Goal: Transaction & Acquisition: Subscribe to service/newsletter

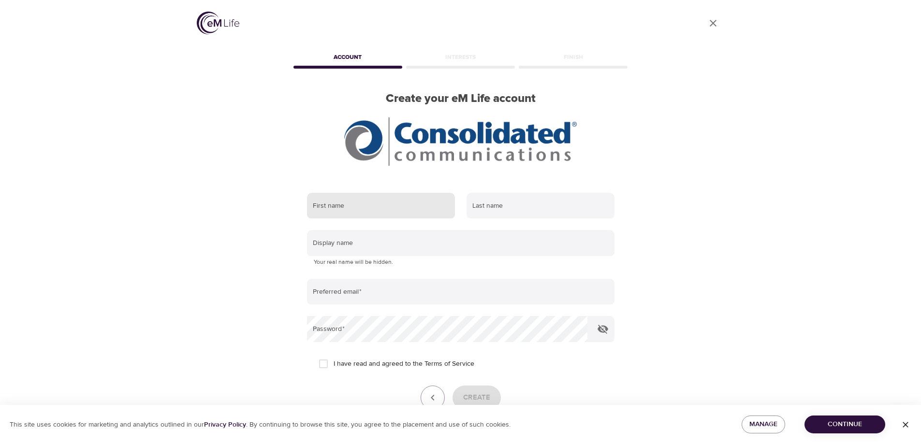
click at [345, 204] on input "text" at bounding box center [381, 206] width 148 height 26
type input "Mary"
type input "Helfrich"
type input "Mary.Helfrich@consolidated.com"
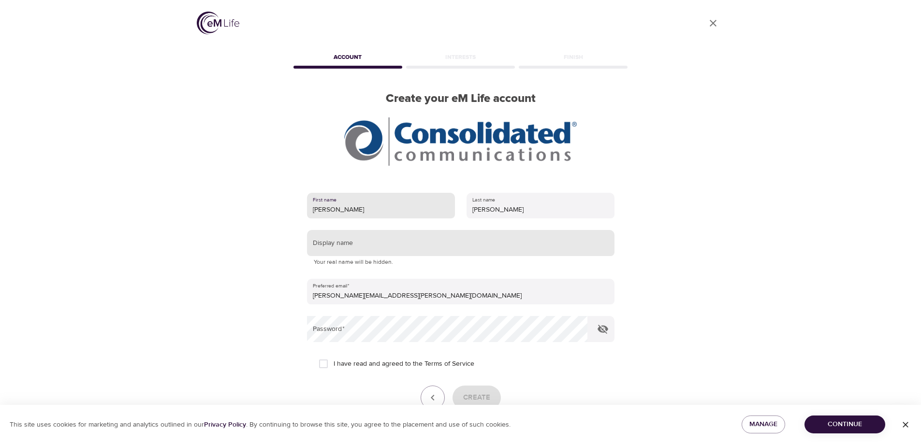
click at [380, 255] on input "text" at bounding box center [460, 243] width 307 height 26
type input "[PERSON_NAME].[PERSON_NAME]"
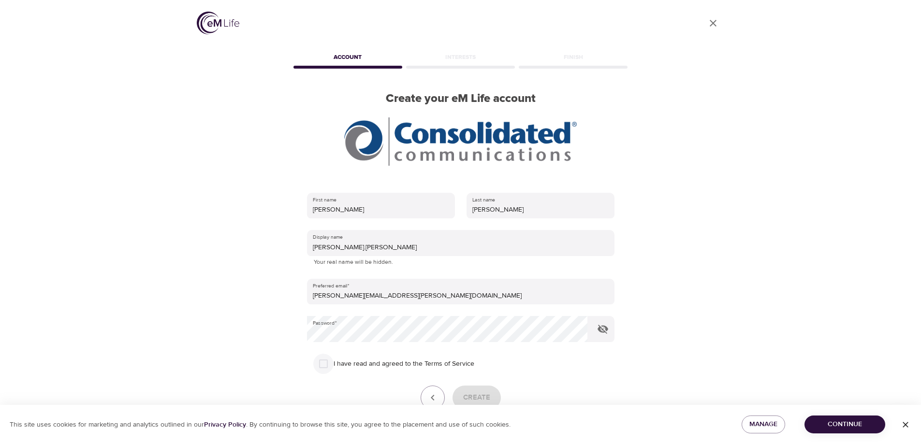
click at [324, 363] on input "I have read and agreed to the Terms of Service" at bounding box center [323, 364] width 20 height 20
checkbox input "true"
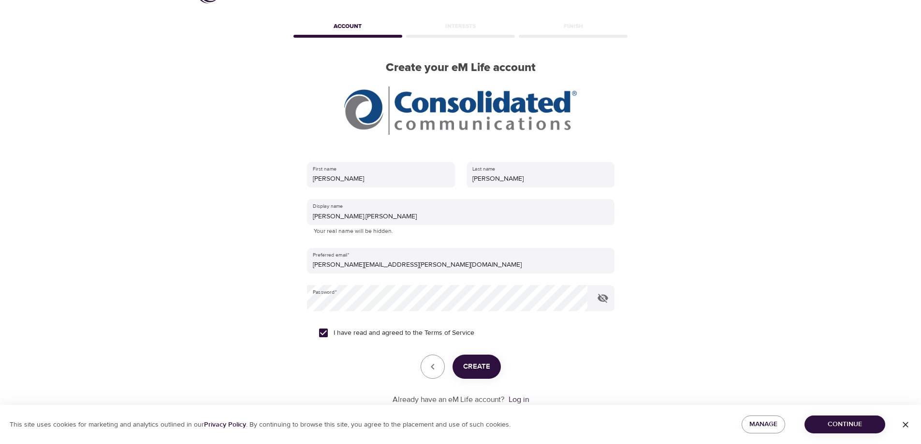
scroll to position [48, 0]
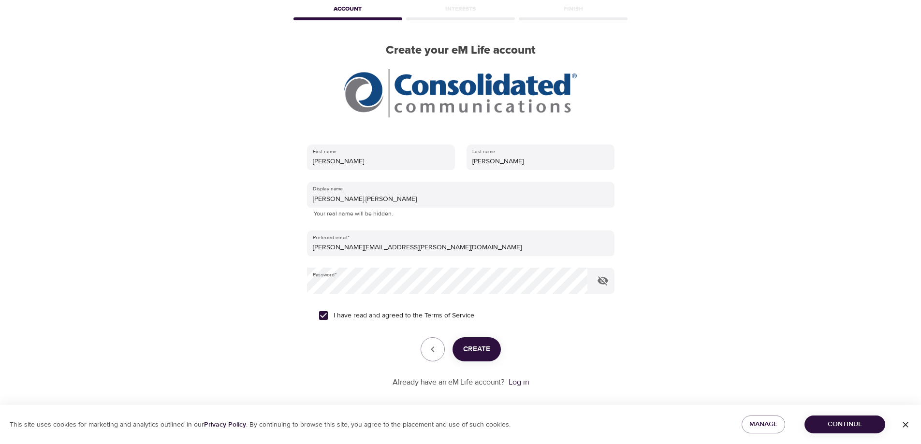
click at [488, 354] on span "Create" at bounding box center [476, 349] width 27 height 13
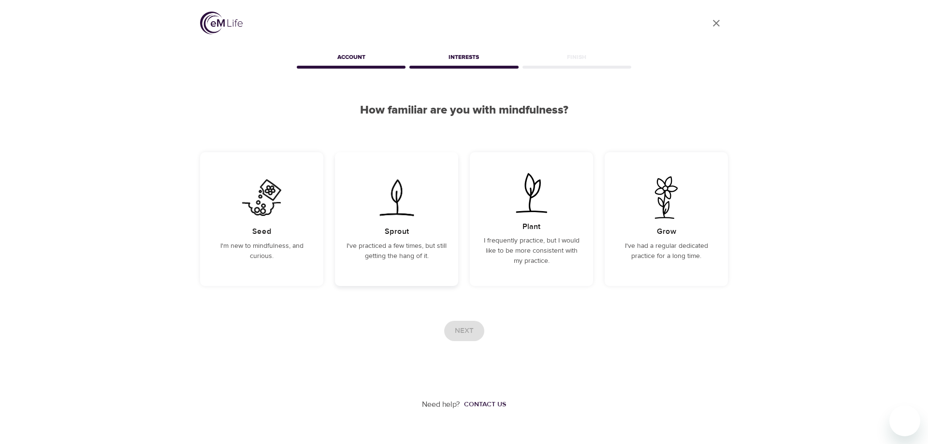
click at [365, 259] on p "I've practiced a few times, but still getting the hang of it." at bounding box center [397, 251] width 100 height 20
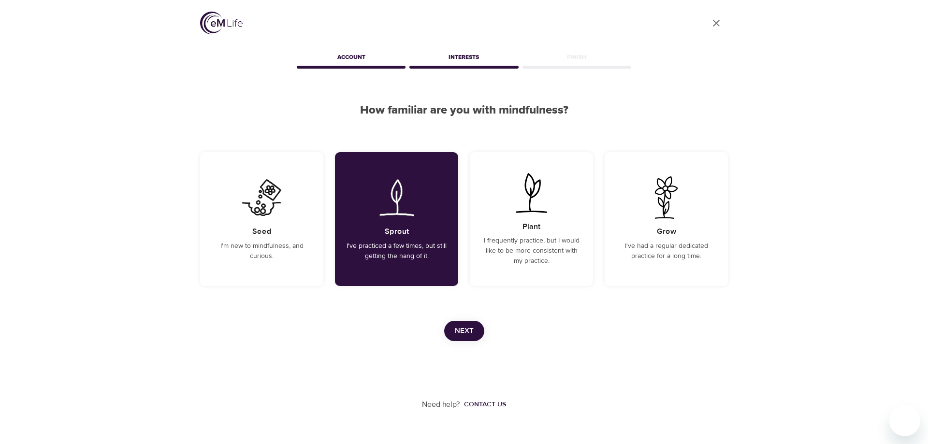
click at [466, 325] on span "Next" at bounding box center [464, 331] width 19 height 13
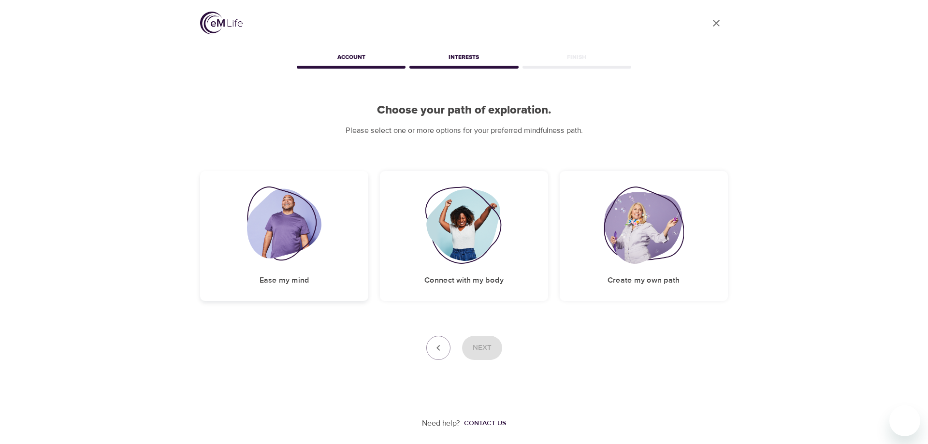
click at [308, 278] on h5 "Ease my mind" at bounding box center [285, 280] width 50 height 10
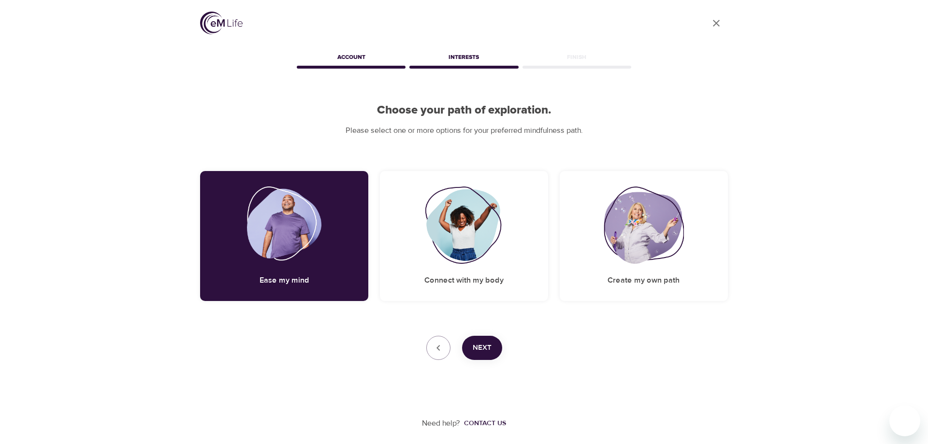
click at [490, 342] on span "Next" at bounding box center [482, 348] width 19 height 13
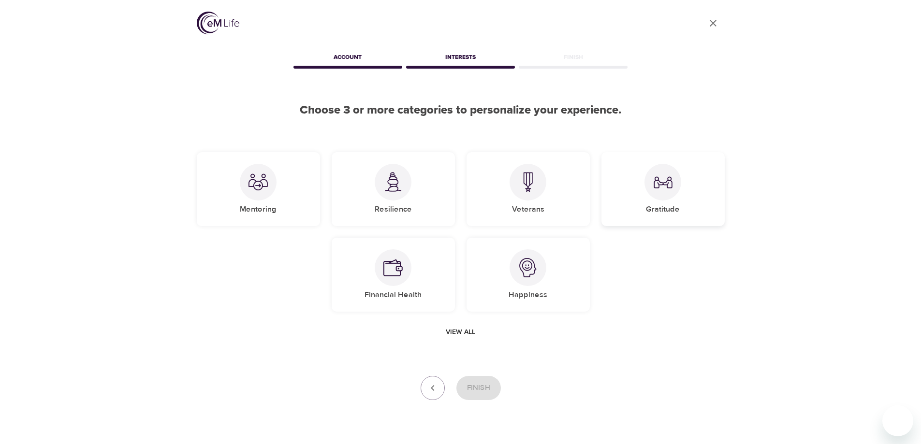
click at [674, 202] on div "Gratitude" at bounding box center [662, 189] width 123 height 74
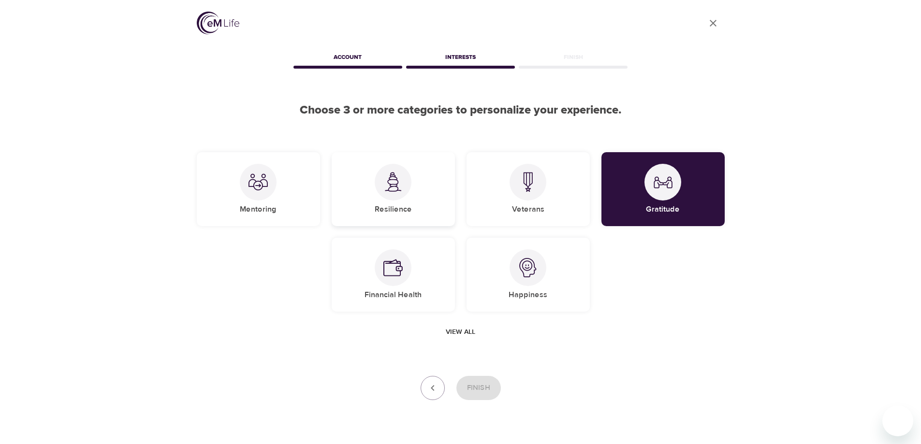
click at [397, 195] on div at bounding box center [393, 182] width 37 height 37
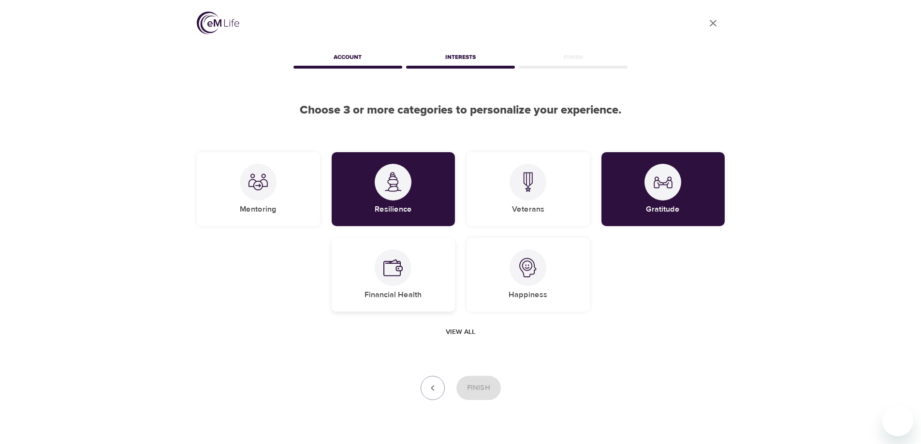
click at [400, 280] on div at bounding box center [393, 267] width 37 height 37
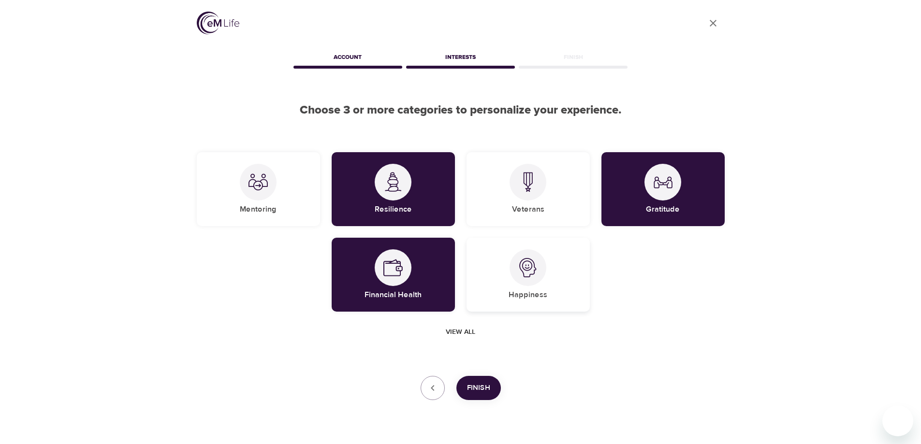
click at [532, 280] on div at bounding box center [527, 267] width 37 height 37
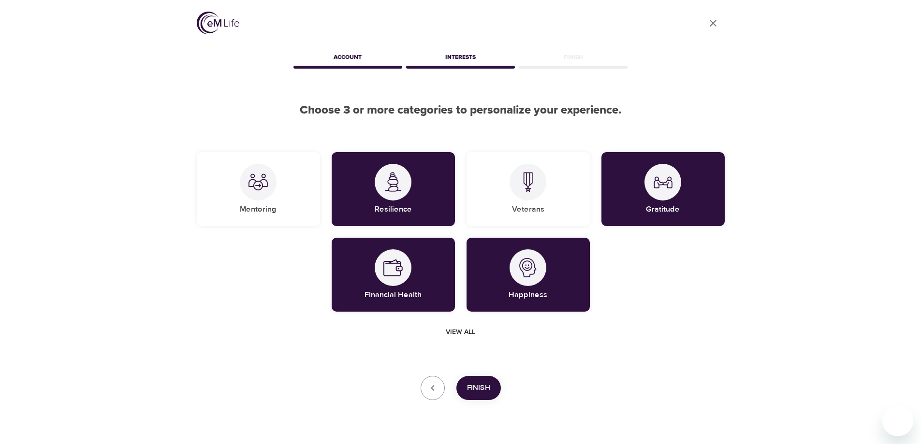
click at [488, 386] on span "Finish" at bounding box center [478, 388] width 23 height 13
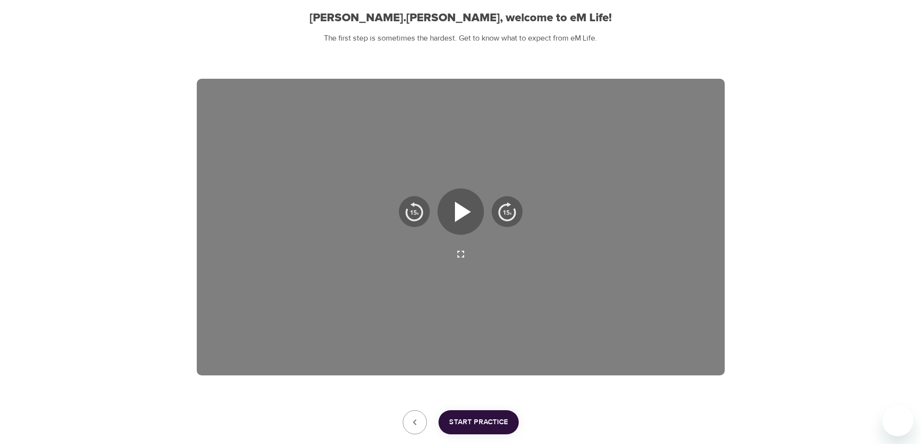
scroll to position [97, 0]
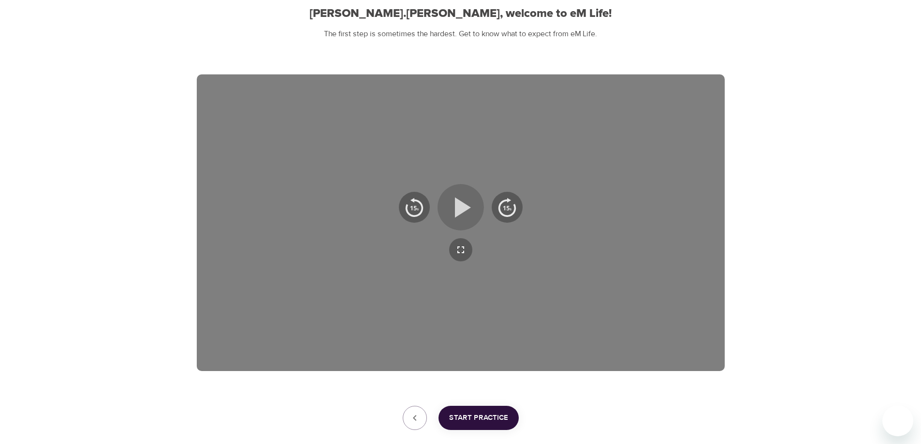
click at [462, 203] on icon "button" at bounding box center [463, 207] width 16 height 20
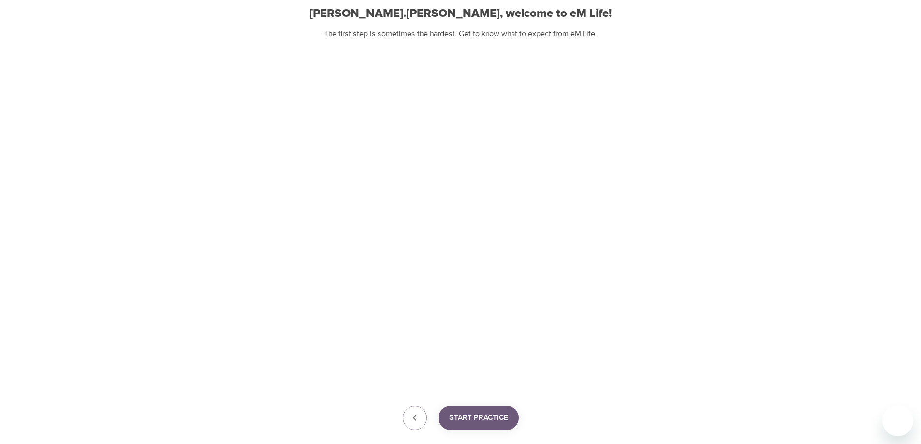
click at [486, 416] on span "Start Practice" at bounding box center [478, 418] width 59 height 13
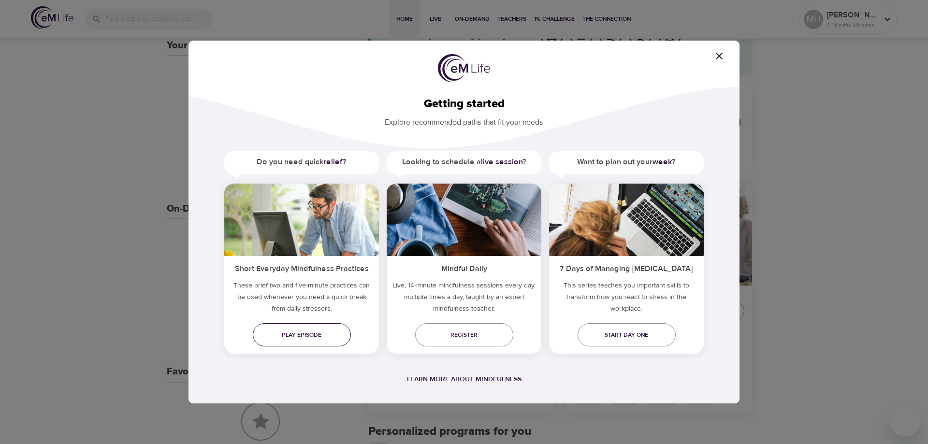
click at [285, 339] on span "Play episode" at bounding box center [301, 335] width 83 height 10
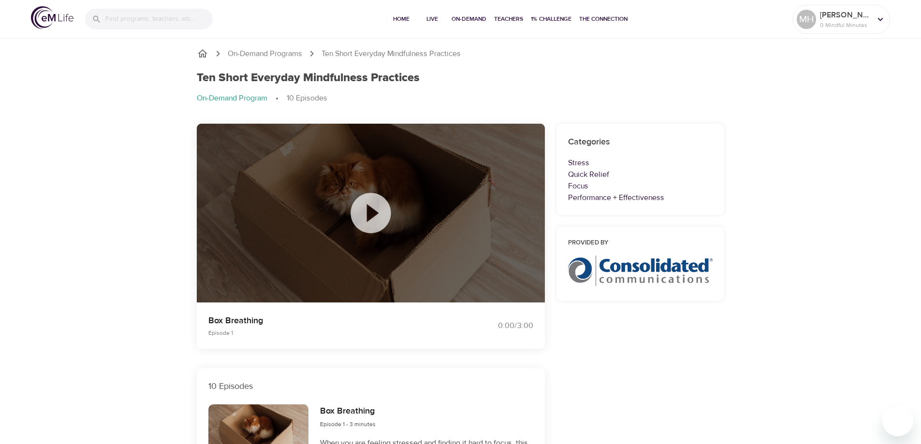
click at [374, 220] on icon at bounding box center [370, 213] width 40 height 40
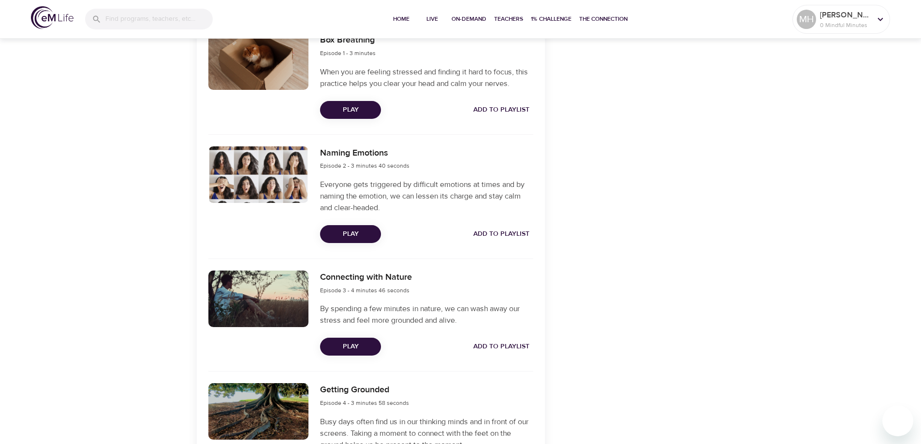
scroll to position [387, 0]
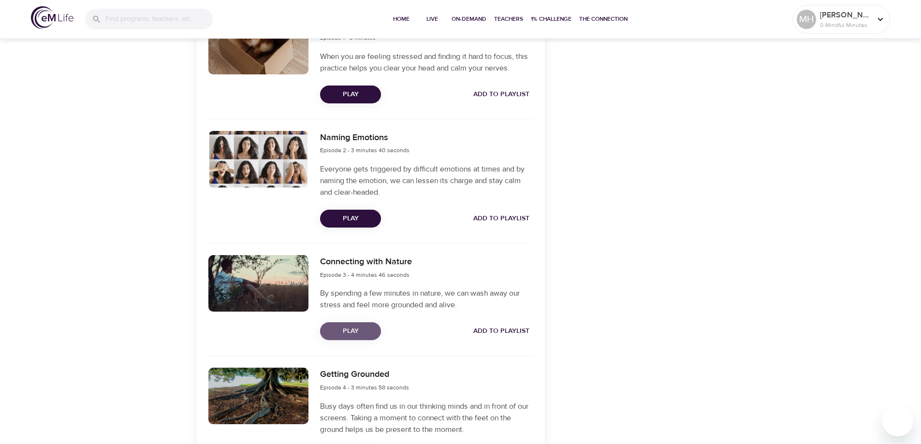
click at [354, 329] on span "Play" at bounding box center [350, 331] width 45 height 12
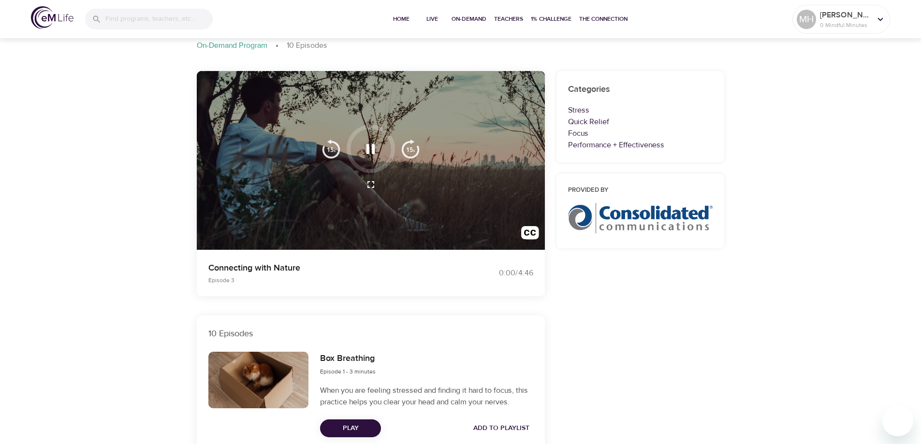
scroll to position [0, 0]
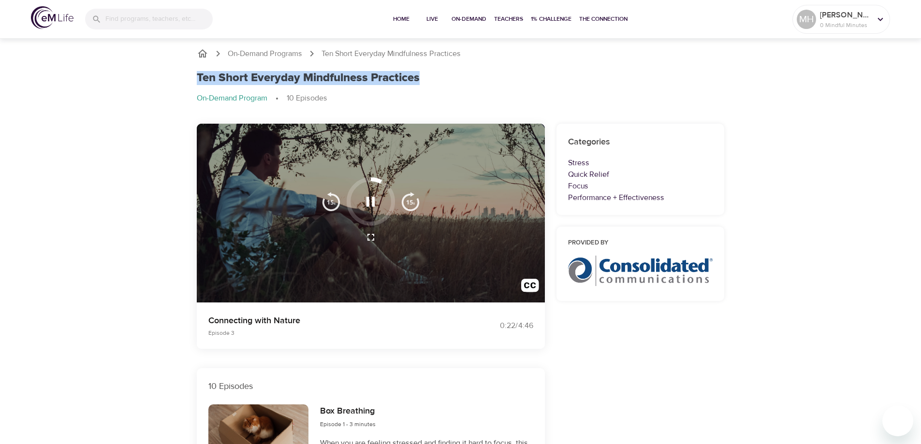
drag, startPoint x: 426, startPoint y: 76, endPoint x: 202, endPoint y: 76, distance: 224.2
click at [199, 76] on div "Ten Short Everyday Mindfulness Practices" at bounding box center [461, 78] width 528 height 14
copy h1 "Ten Short Everyday Mindfulness Practices"
